Goal: Task Accomplishment & Management: Manage account settings

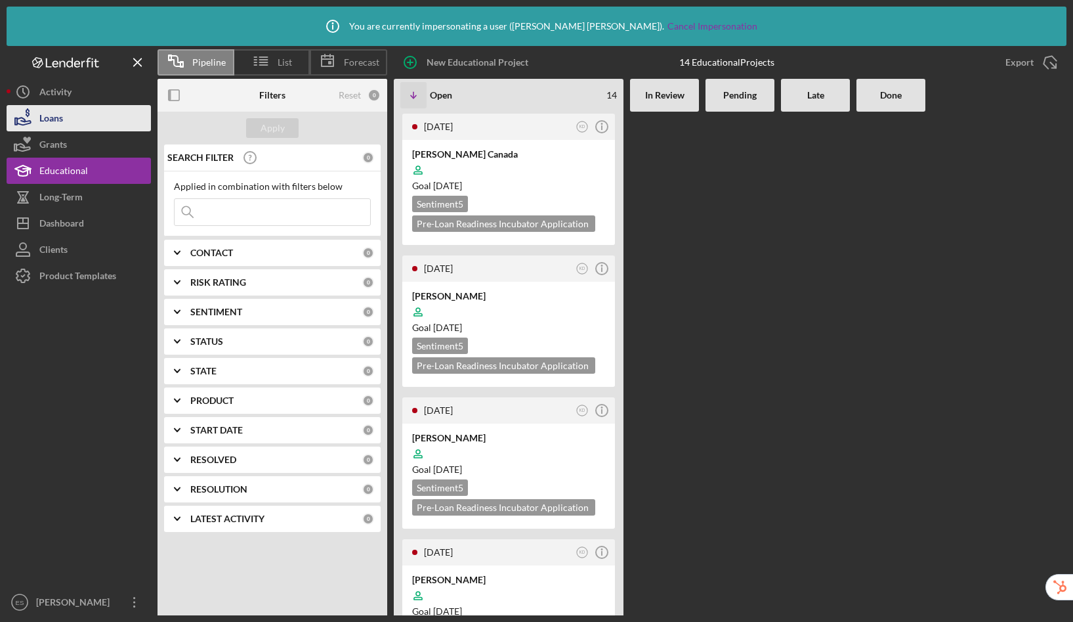
click at [80, 117] on button "Loans" at bounding box center [79, 118] width 144 height 26
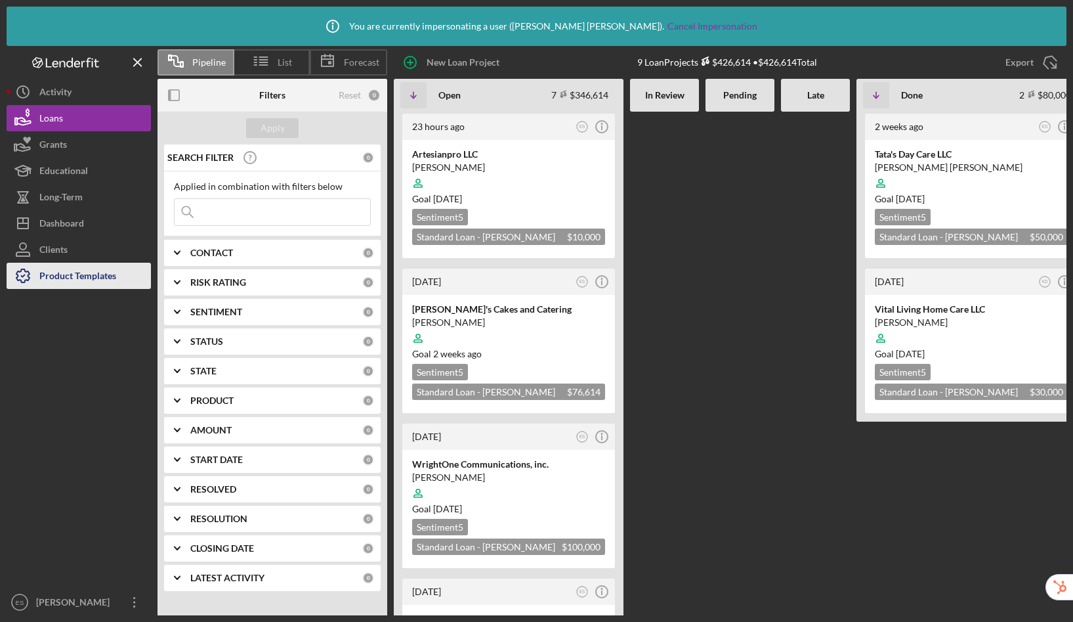
click at [77, 283] on div "Product Templates" at bounding box center [77, 278] width 77 height 30
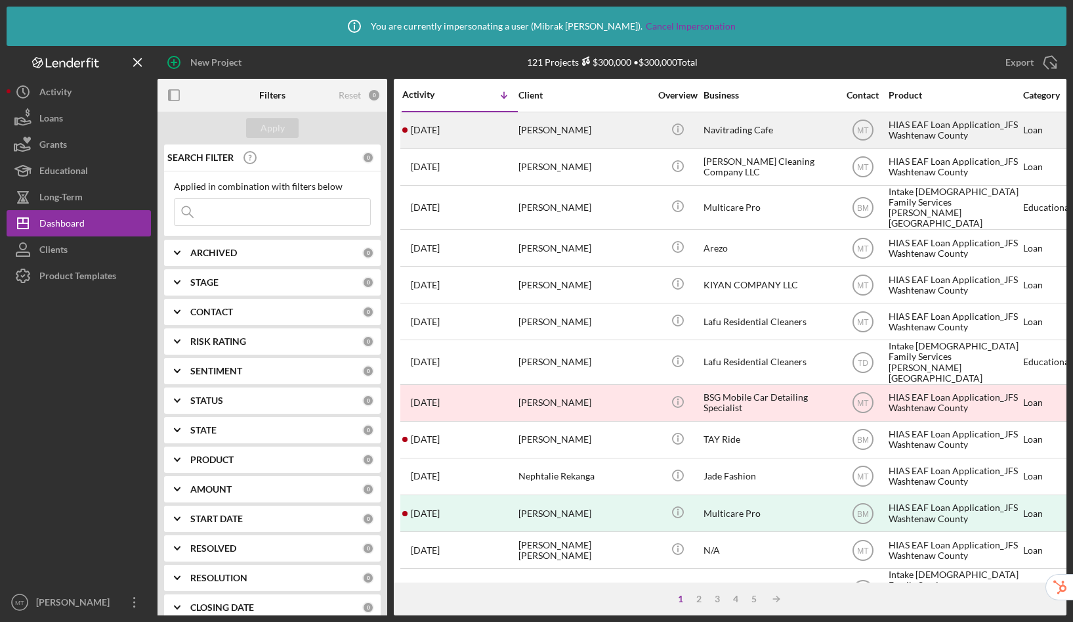
click at [542, 133] on div "Ivan Martinez" at bounding box center [584, 130] width 131 height 35
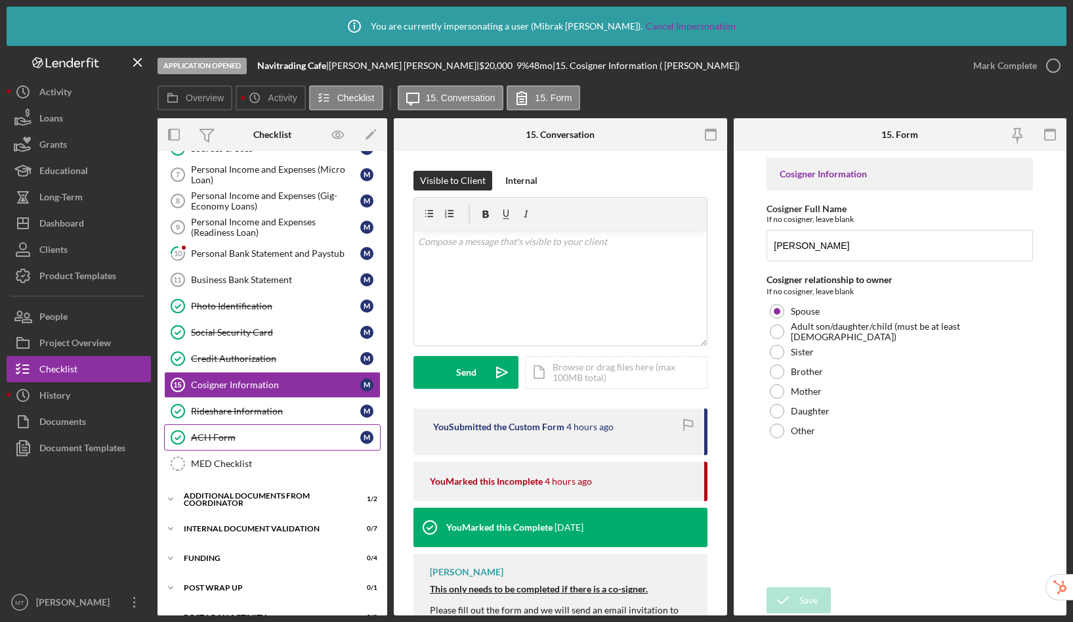
scroll to position [181, 0]
click at [281, 443] on link "ACH Form ACH Form M" at bounding box center [272, 436] width 217 height 26
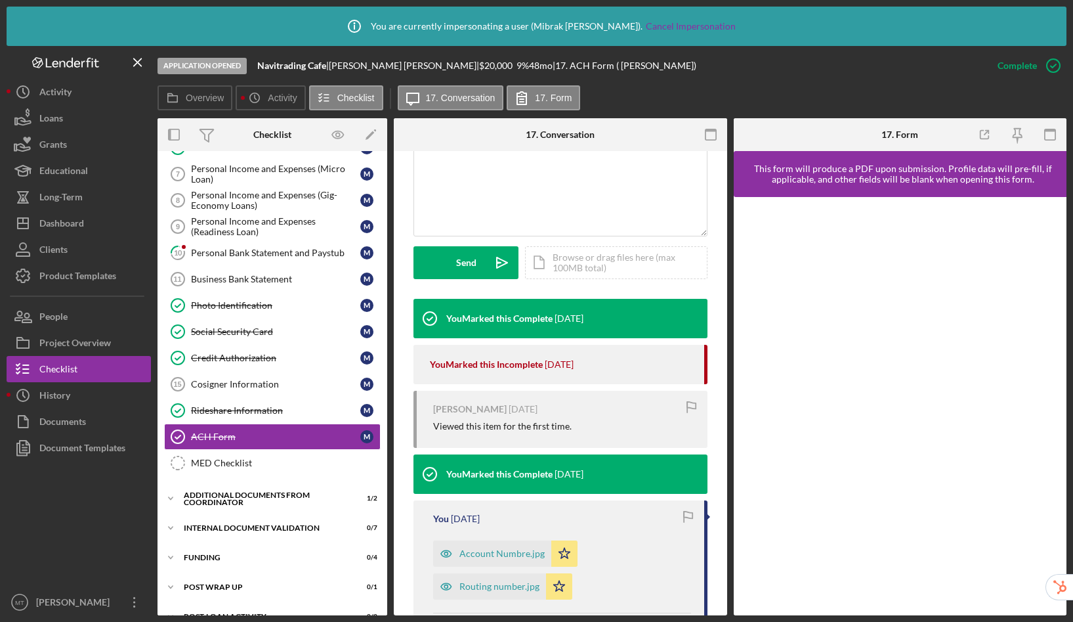
scroll to position [207, 0]
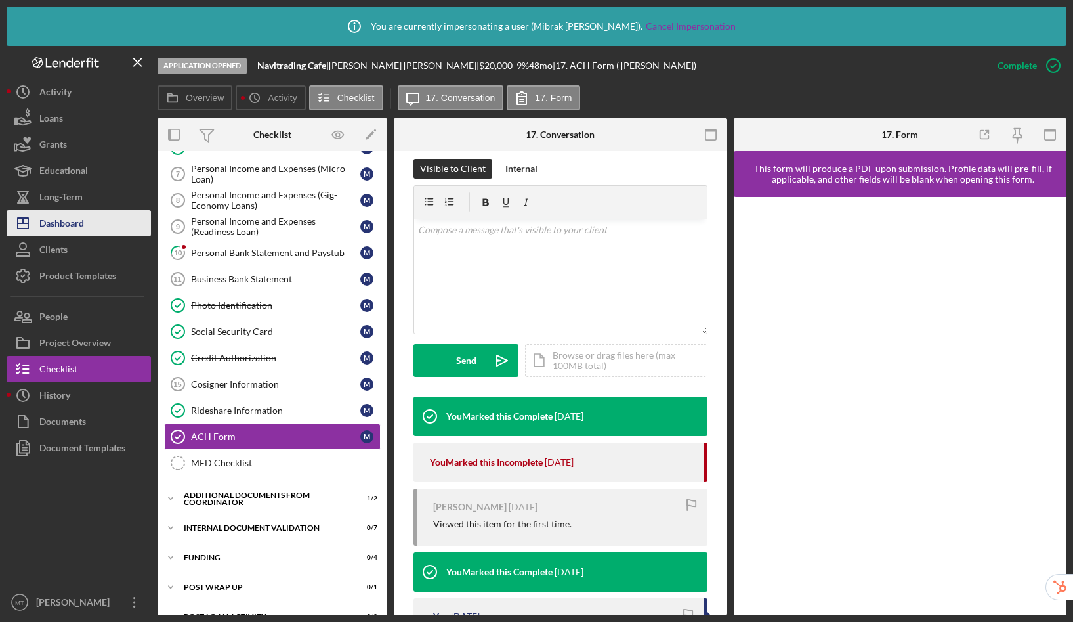
click at [78, 226] on div "Dashboard" at bounding box center [61, 225] width 45 height 30
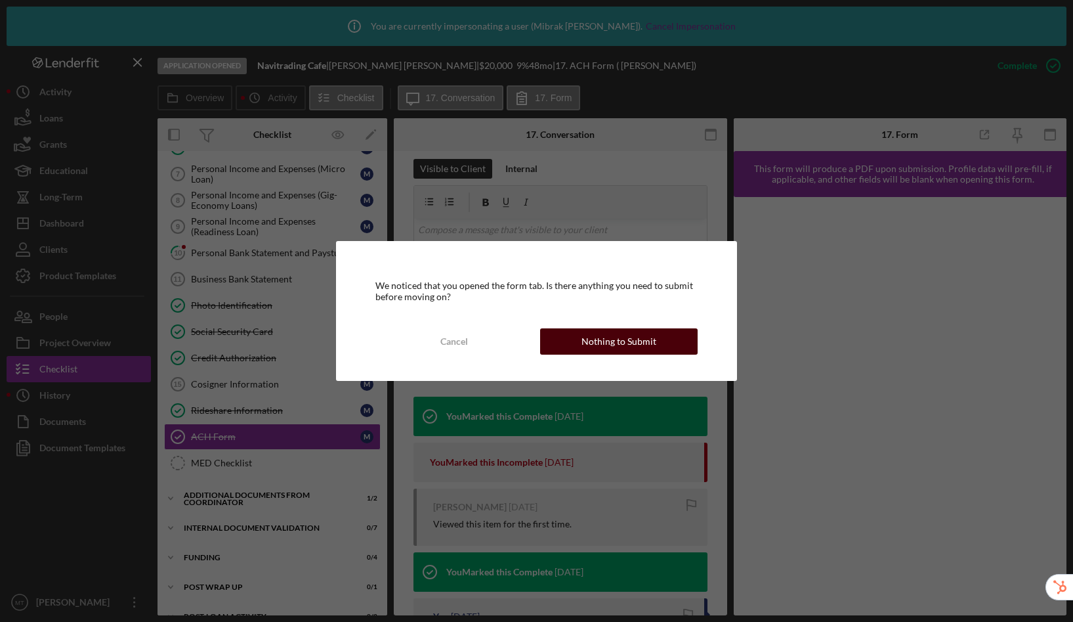
click at [603, 343] on div "Nothing to Submit" at bounding box center [619, 341] width 75 height 26
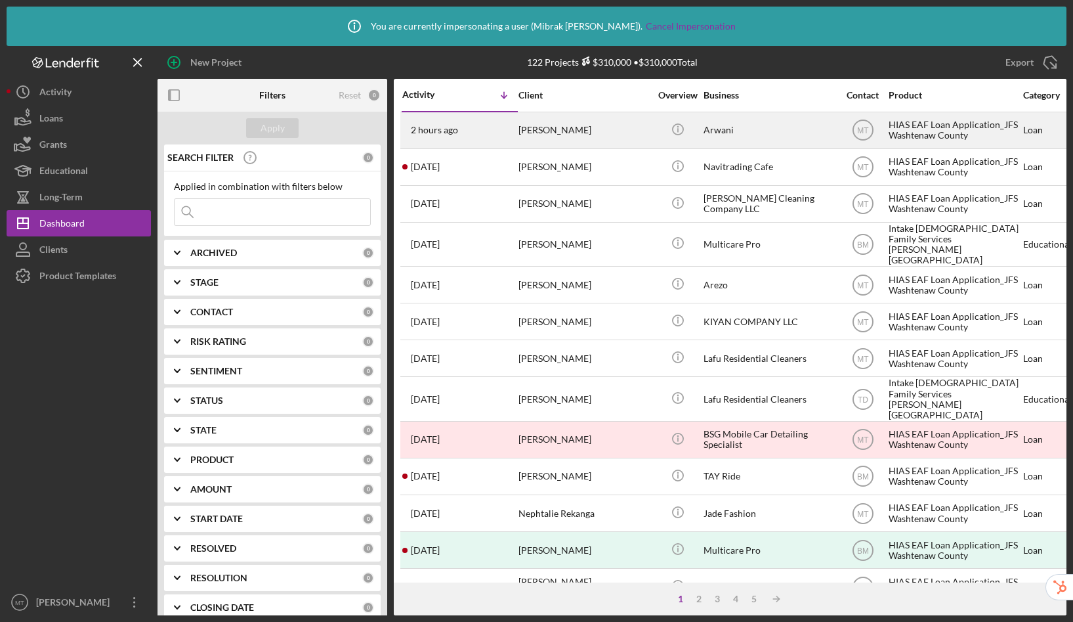
click at [576, 135] on div "Nabil arwani" at bounding box center [584, 130] width 131 height 35
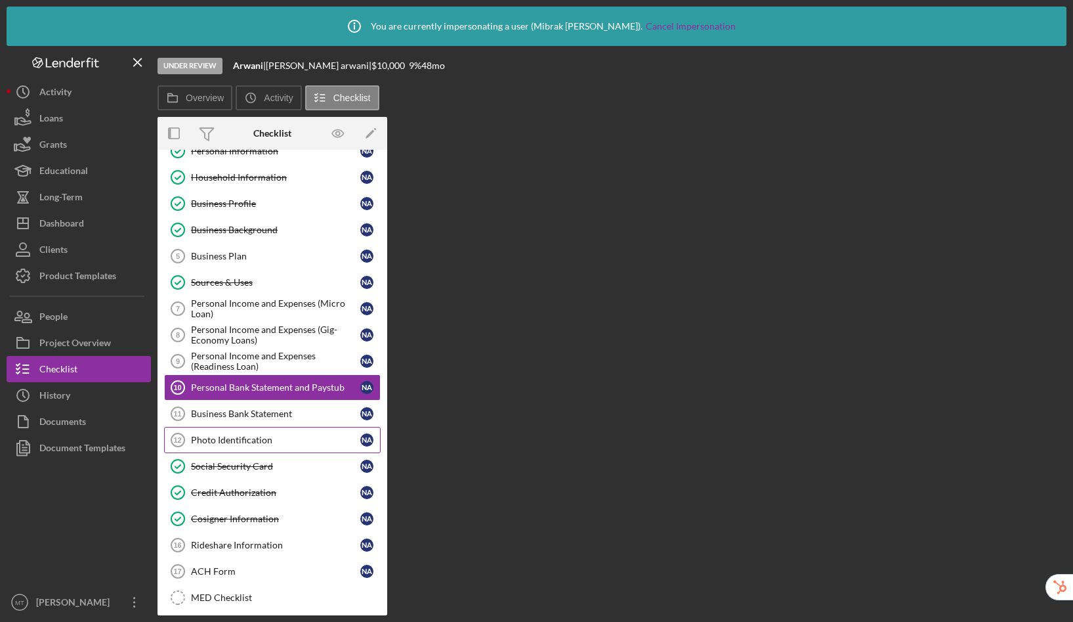
scroll to position [50, 0]
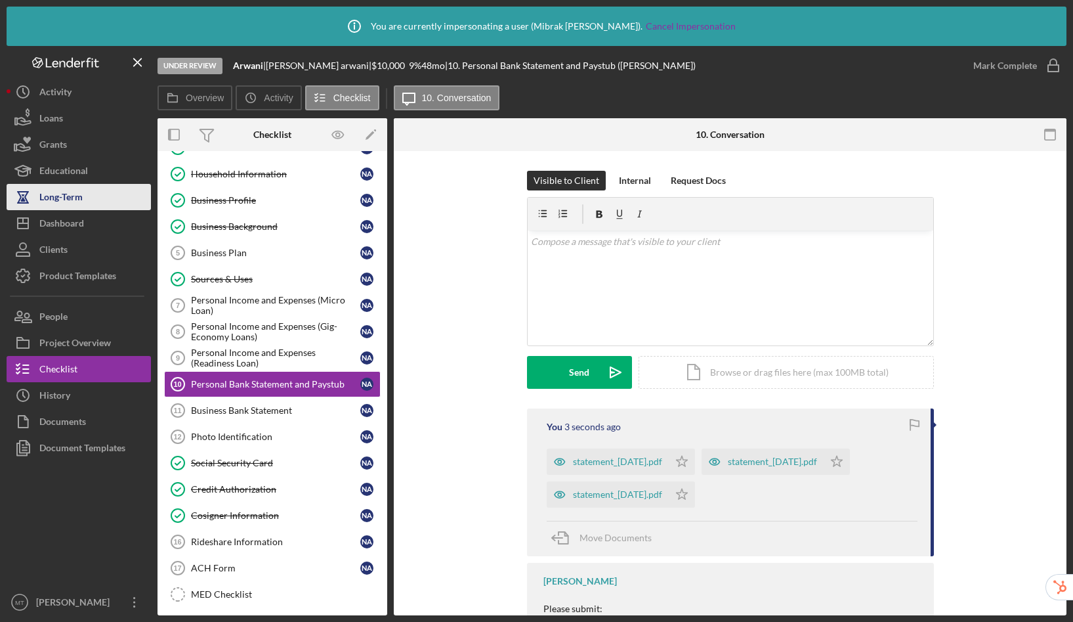
drag, startPoint x: 72, startPoint y: 217, endPoint x: 77, endPoint y: 183, distance: 33.8
click at [72, 217] on div "Dashboard" at bounding box center [61, 225] width 45 height 30
